Goal: Task Accomplishment & Management: Use online tool/utility

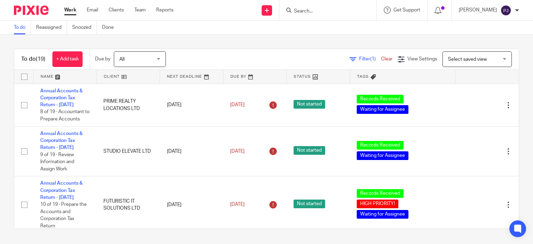
click at [142, 36] on div "To do (19) + Add task Due by All All Today Tomorrow This week Next week This mo…" at bounding box center [266, 139] width 533 height 208
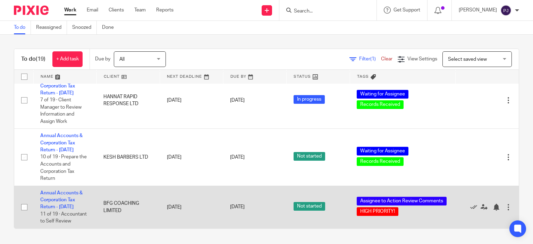
click at [54, 190] on td "Annual Accounts & Corporation Tax Return - December 31, 2024 11 of 19 · Account…" at bounding box center [64, 207] width 63 height 43
click at [58, 190] on link "Annual Accounts & Corporation Tax Return - [DATE]" at bounding box center [61, 199] width 42 height 19
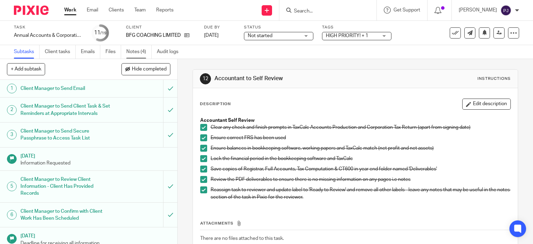
click at [141, 48] on link "Notes (4)" at bounding box center [138, 52] width 25 height 14
